Goal: Task Accomplishment & Management: Use online tool/utility

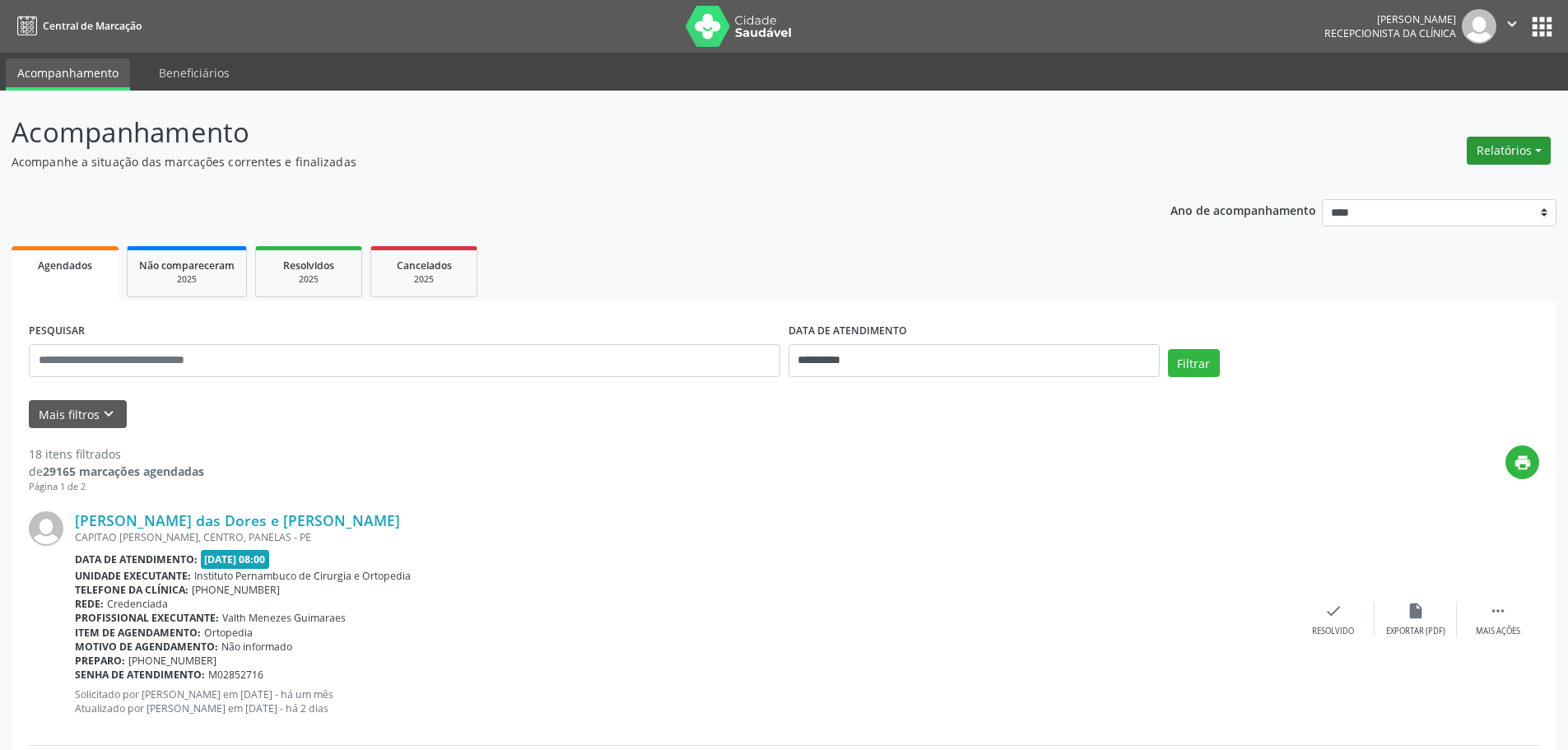
click at [1502, 138] on button "Relatórios" at bounding box center [1509, 150] width 84 height 28
click at [1412, 178] on link "Agendamentos" at bounding box center [1463, 186] width 176 height 23
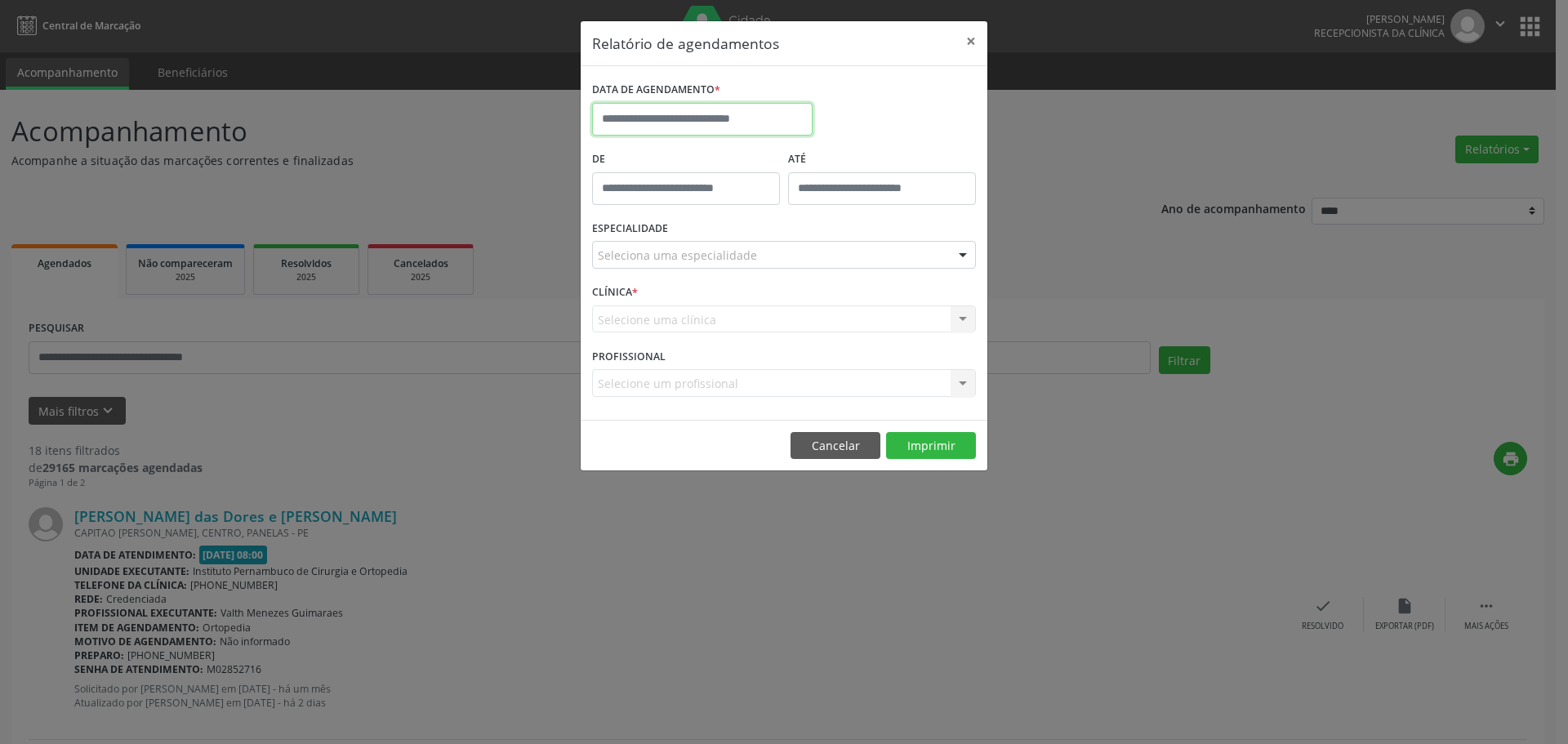
click at [768, 118] on input "text" at bounding box center [702, 119] width 221 height 33
click at [683, 268] on span "12" at bounding box center [681, 270] width 32 height 32
type input "**********"
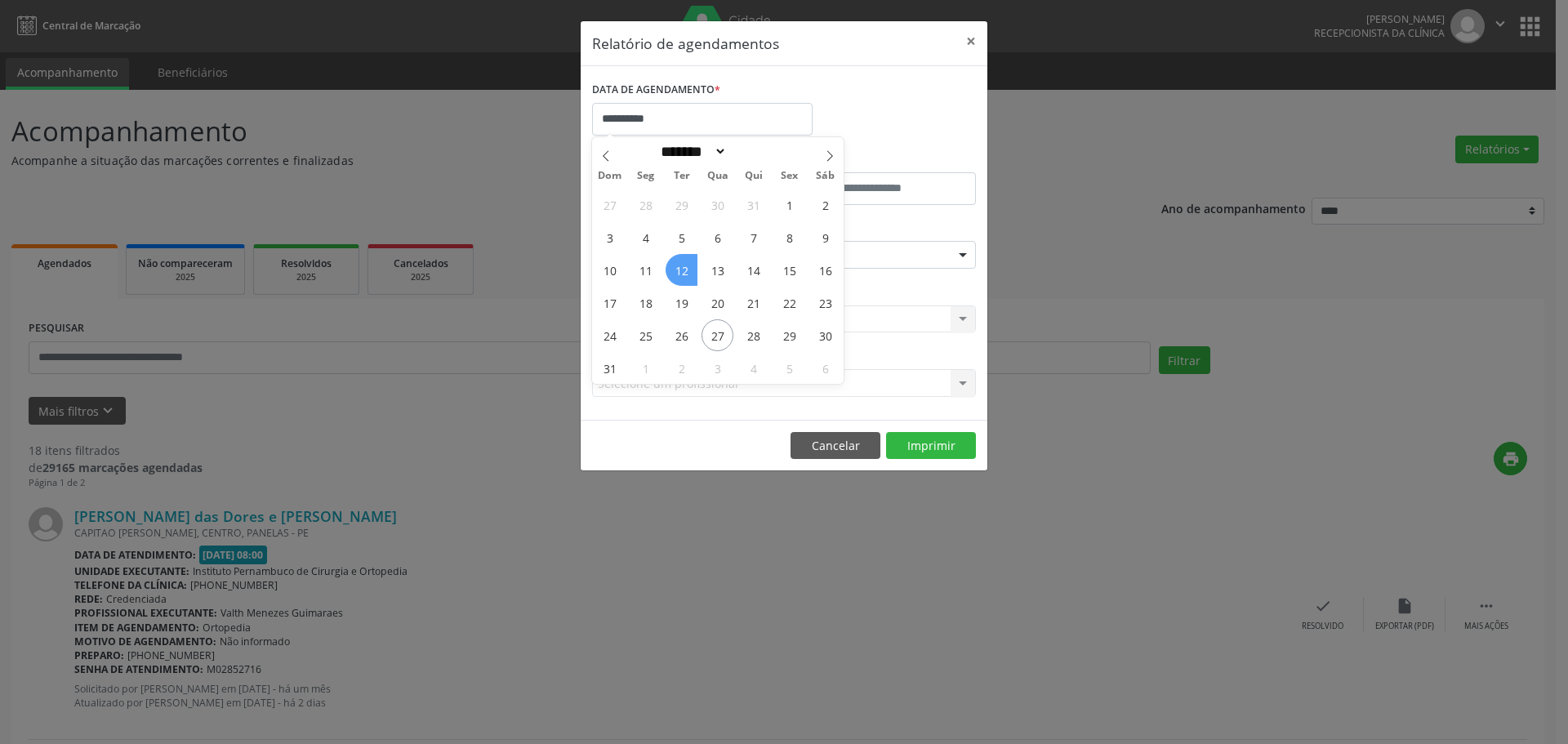
click at [683, 268] on span "12" at bounding box center [681, 270] width 32 height 32
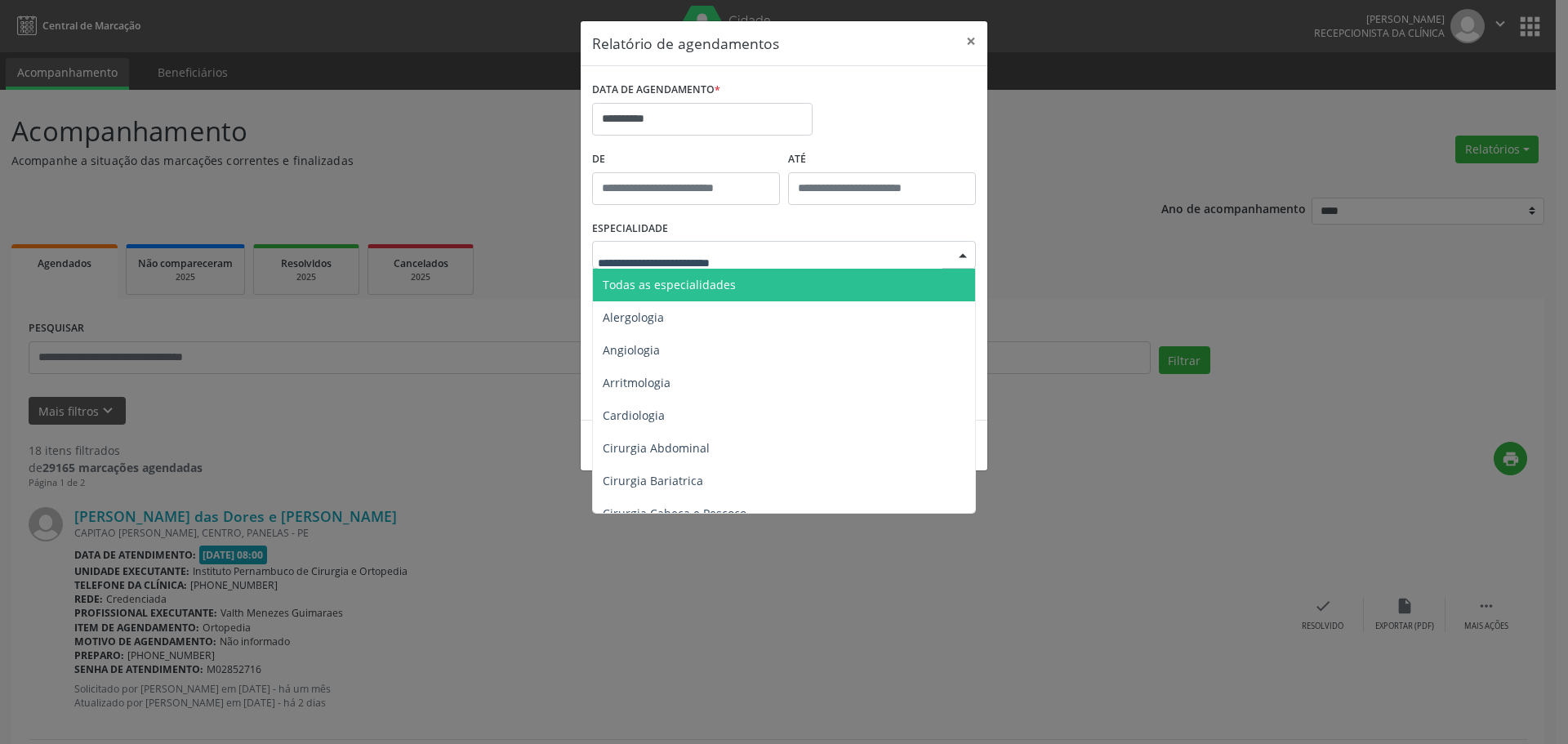
click at [745, 243] on div at bounding box center [784, 254] width 384 height 28
click at [728, 267] on input "text" at bounding box center [770, 263] width 344 height 33
click at [716, 291] on span "Todas as especialidades" at bounding box center [669, 284] width 133 height 15
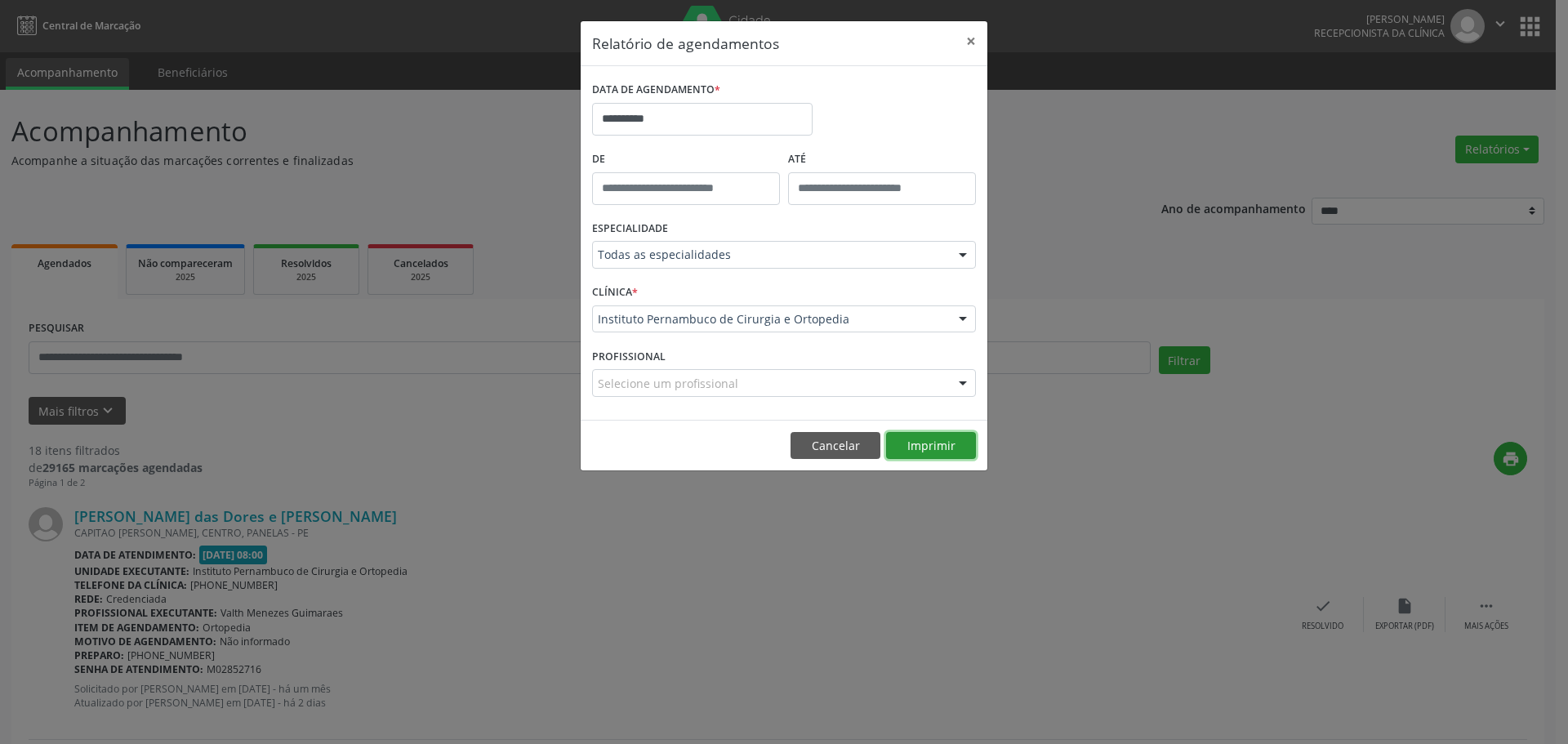
click at [925, 439] on button "Imprimir" at bounding box center [931, 446] width 90 height 28
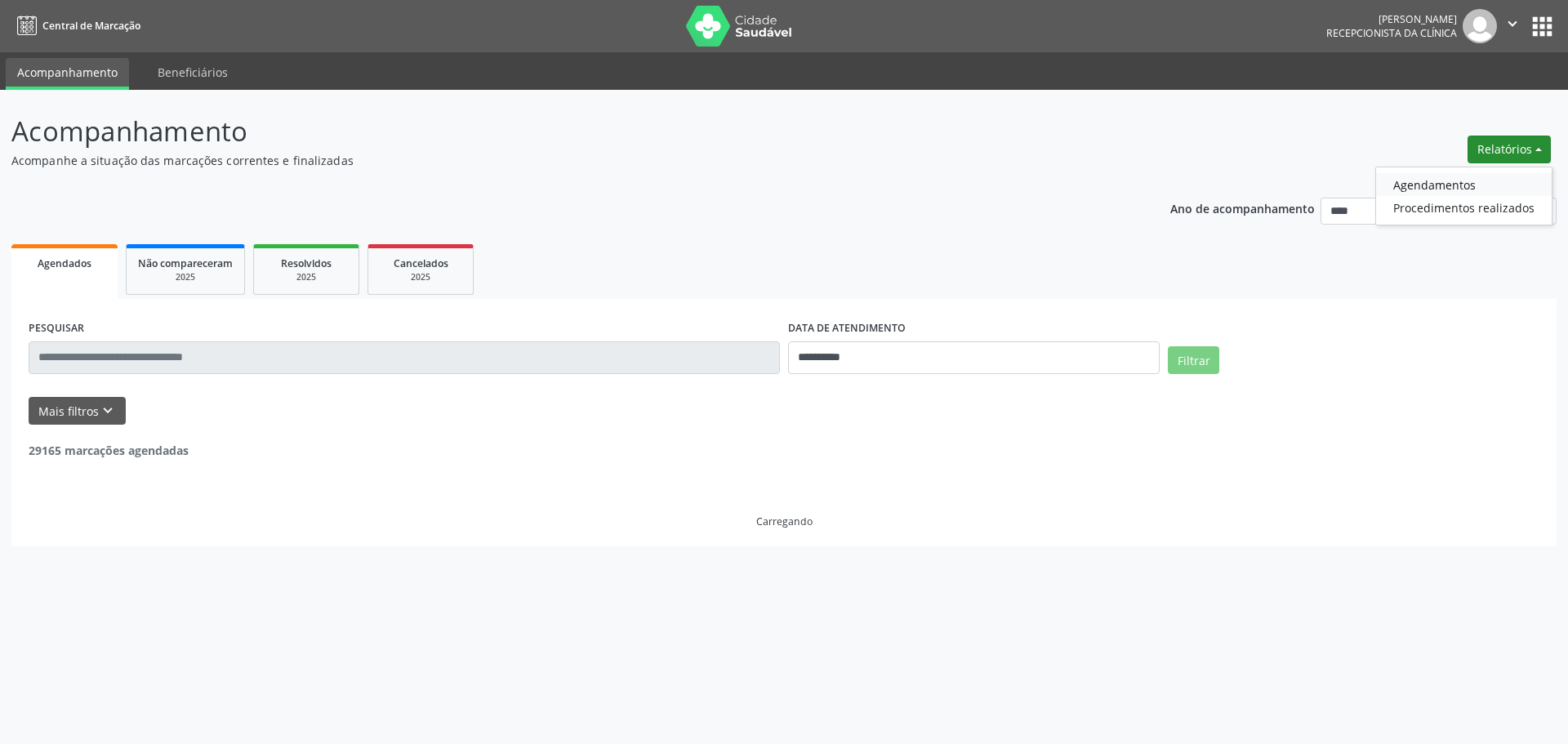
click at [1462, 180] on link "Agendamentos" at bounding box center [1463, 185] width 175 height 23
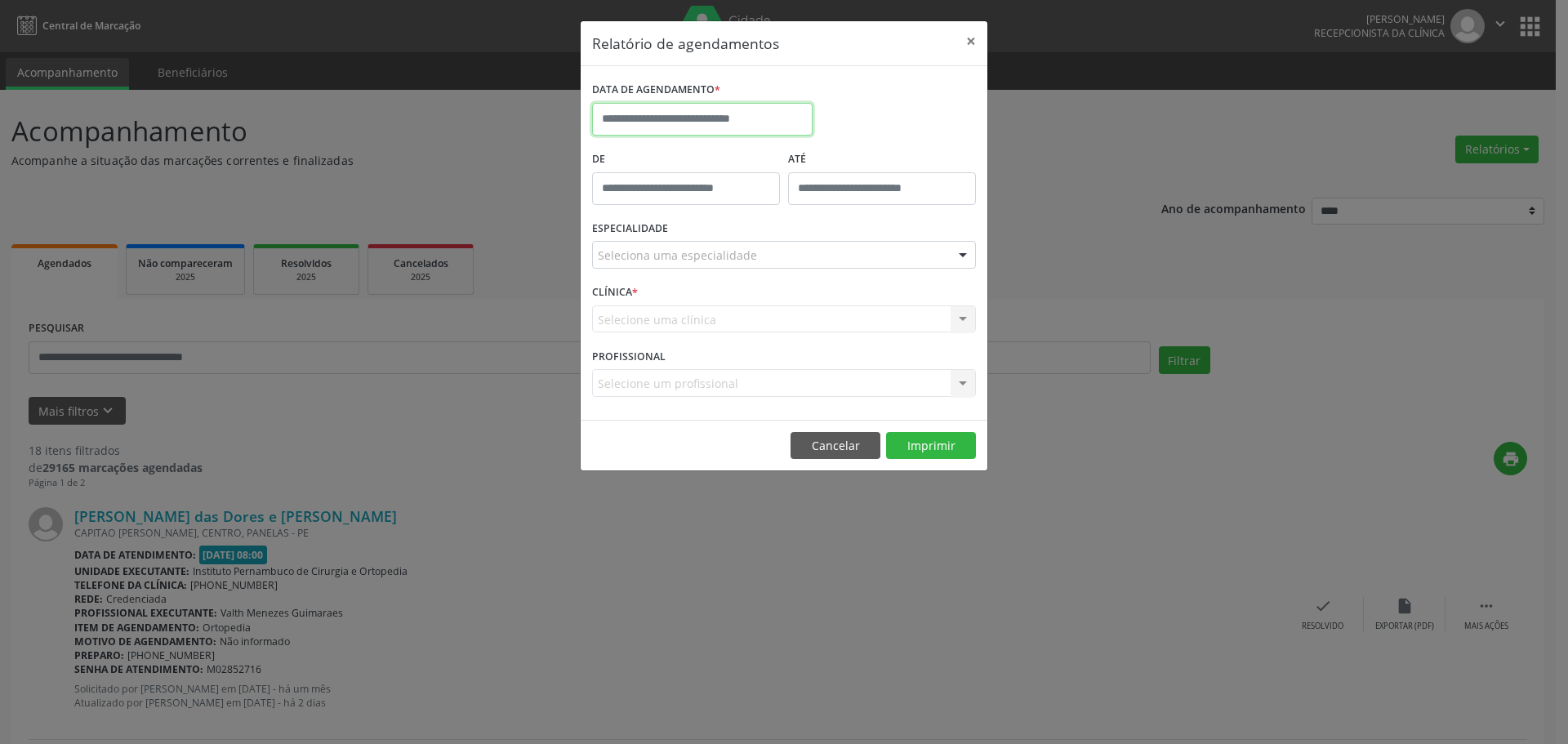
click at [784, 121] on input "text" at bounding box center [702, 119] width 221 height 33
click at [679, 270] on span "12" at bounding box center [681, 270] width 32 height 32
type input "**********"
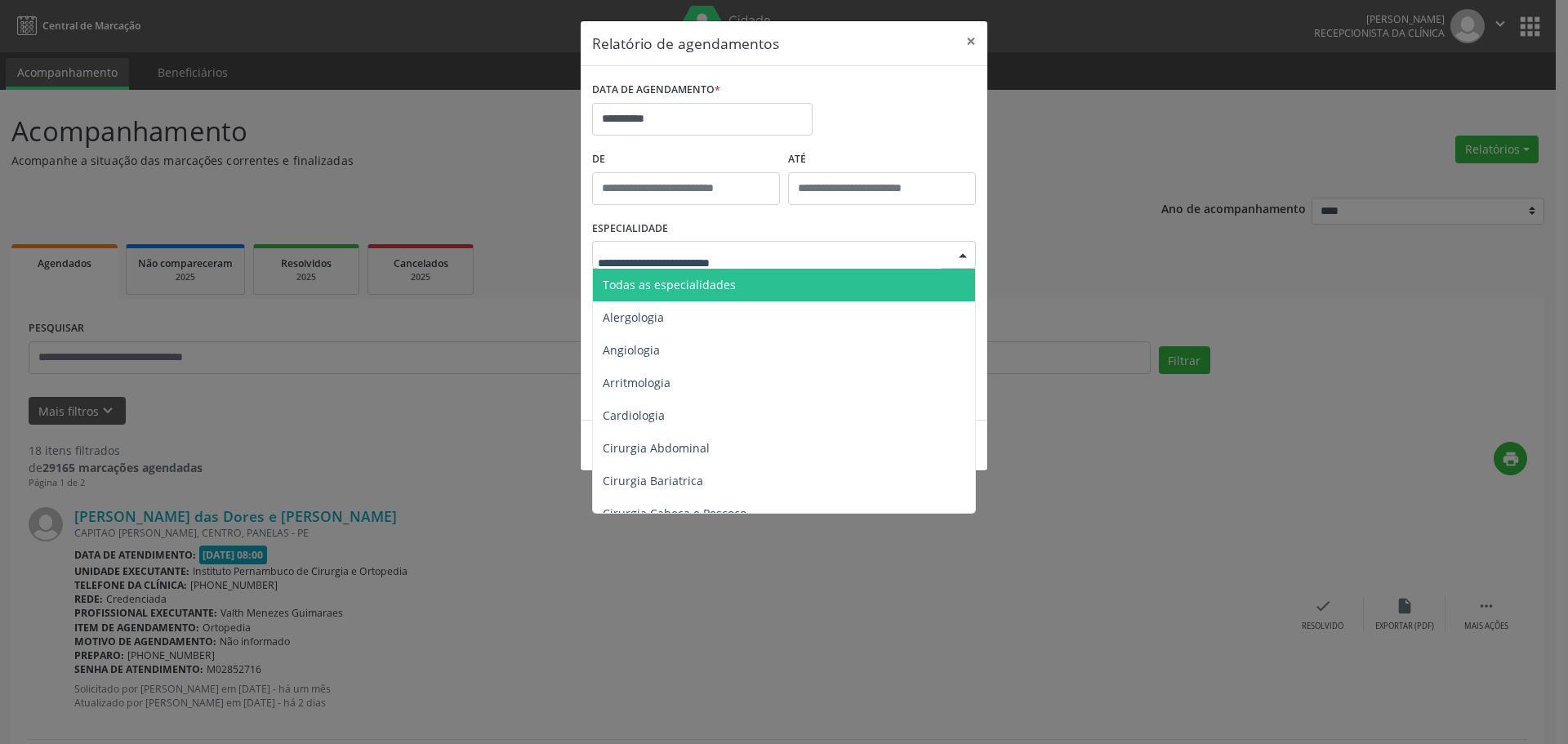
click at [702, 279] on span "Todas as especialidades" at bounding box center [669, 284] width 133 height 15
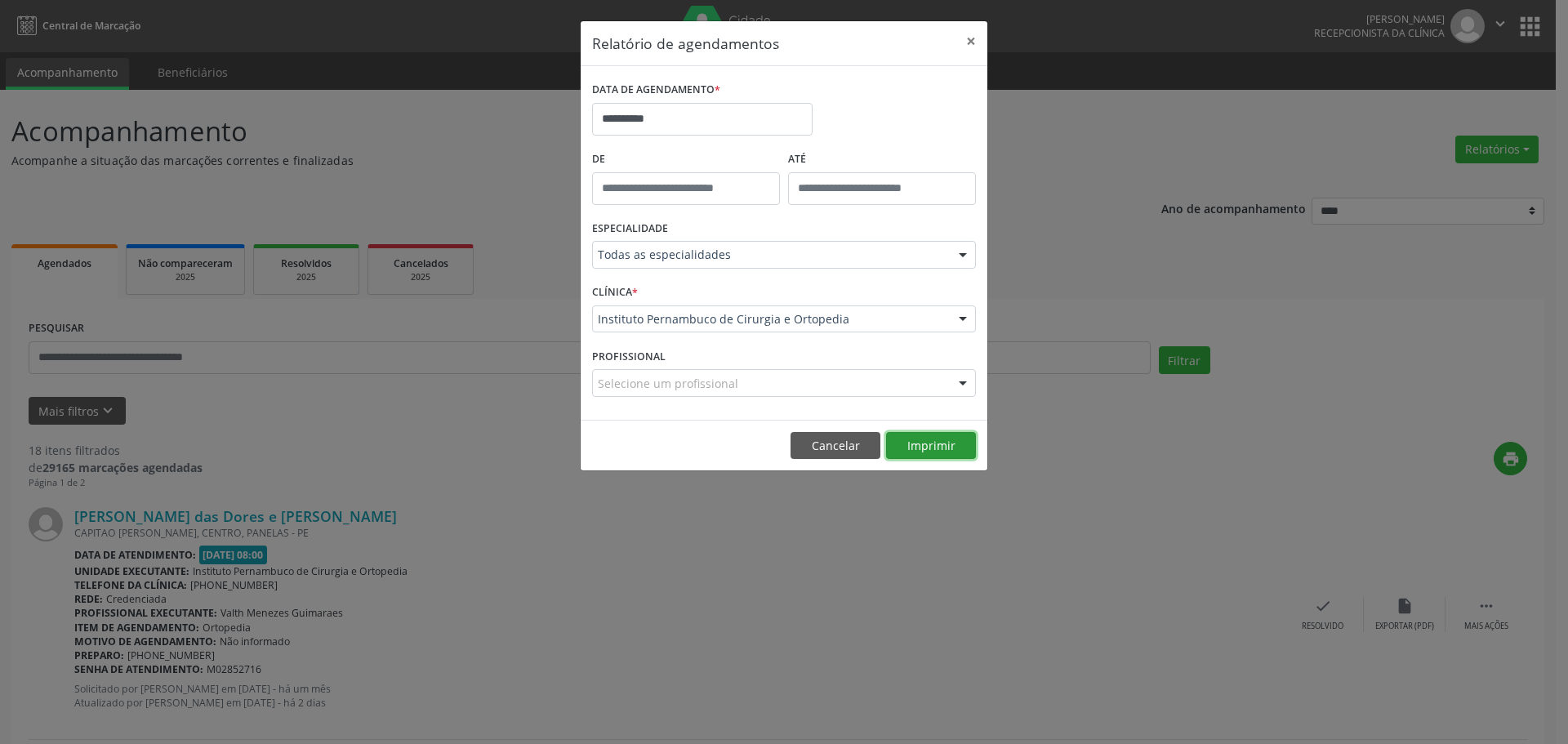
click at [956, 437] on button "Imprimir" at bounding box center [931, 446] width 90 height 28
